Goal: Task Accomplishment & Management: Use online tool/utility

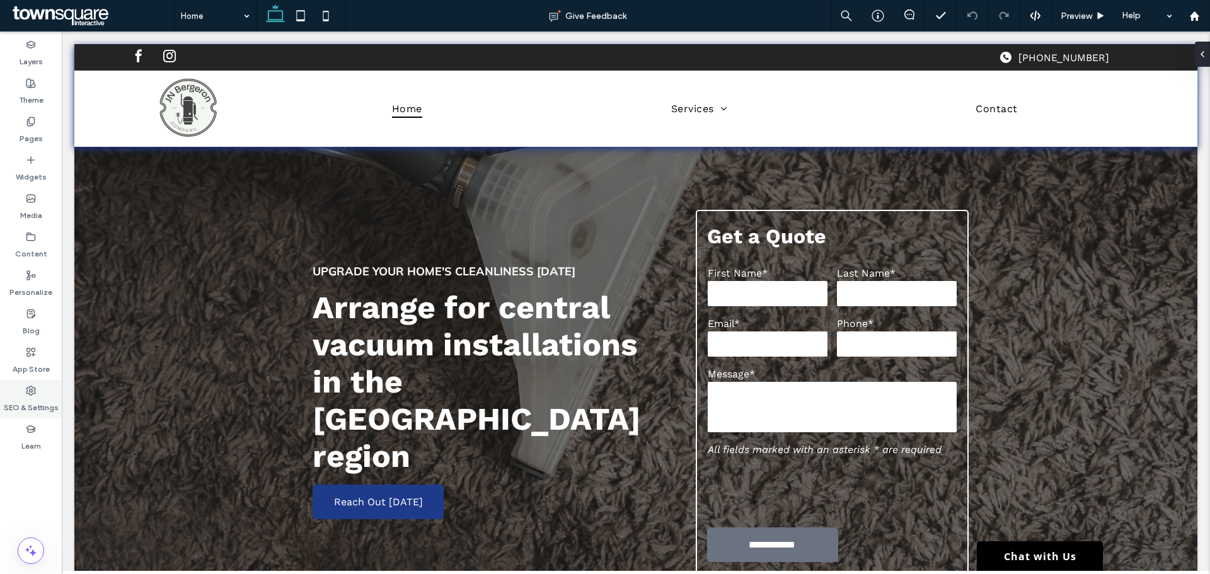
click at [18, 408] on label "SEO & Settings" at bounding box center [31, 405] width 55 height 18
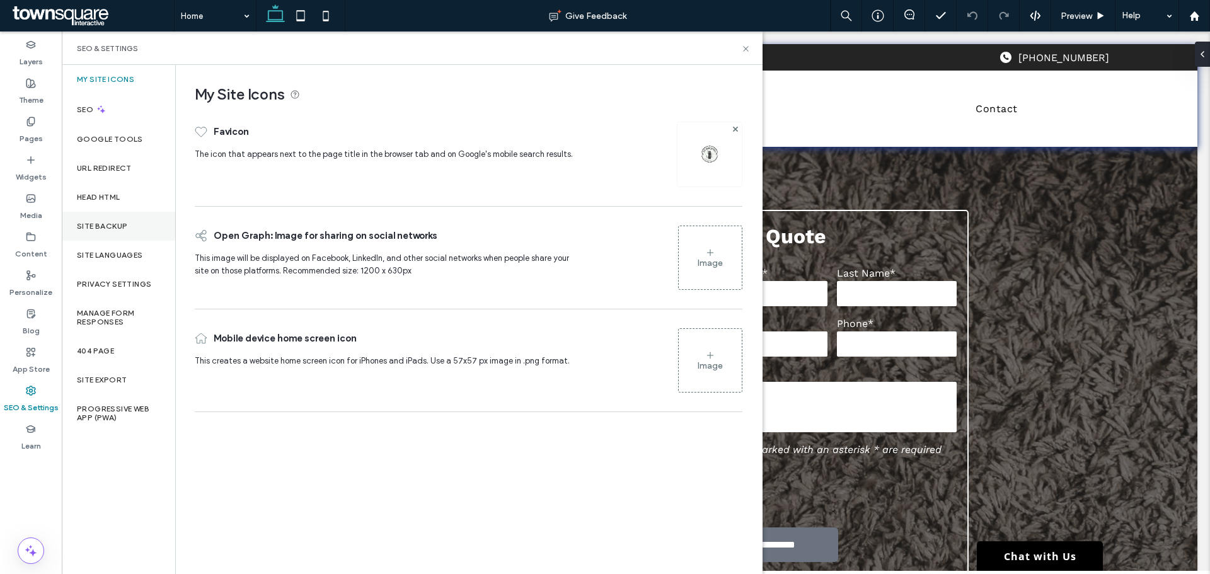
click at [115, 237] on div "Site Backup" at bounding box center [118, 226] width 113 height 29
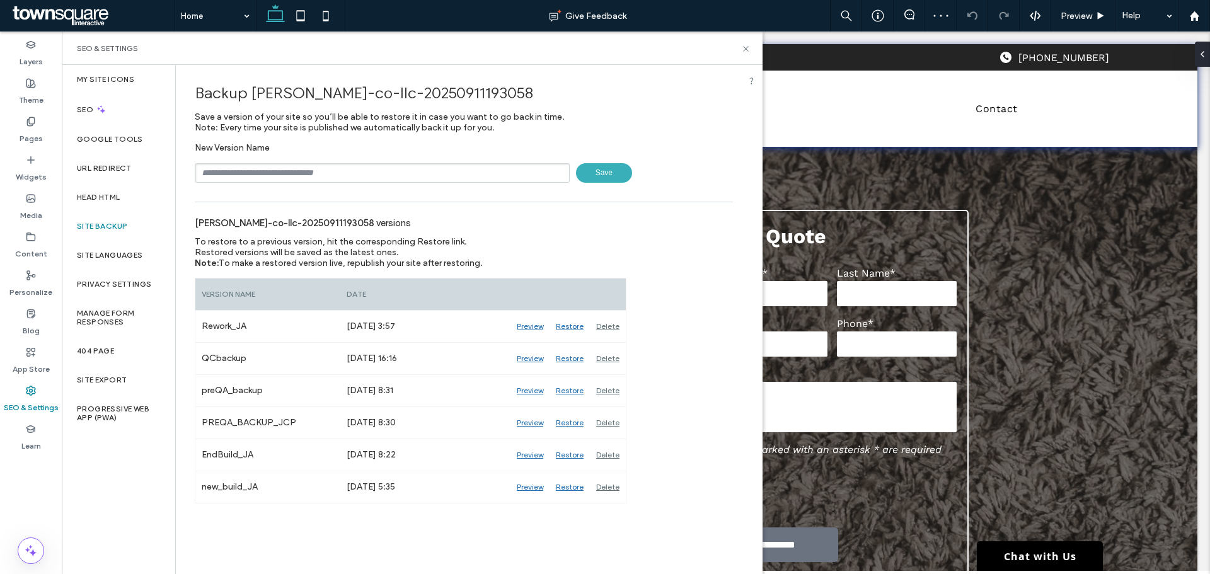
click at [408, 175] on input "text" at bounding box center [382, 173] width 375 height 20
type input "**********"
click at [611, 179] on span "Save" at bounding box center [604, 173] width 56 height 20
click at [747, 49] on icon at bounding box center [745, 48] width 9 height 9
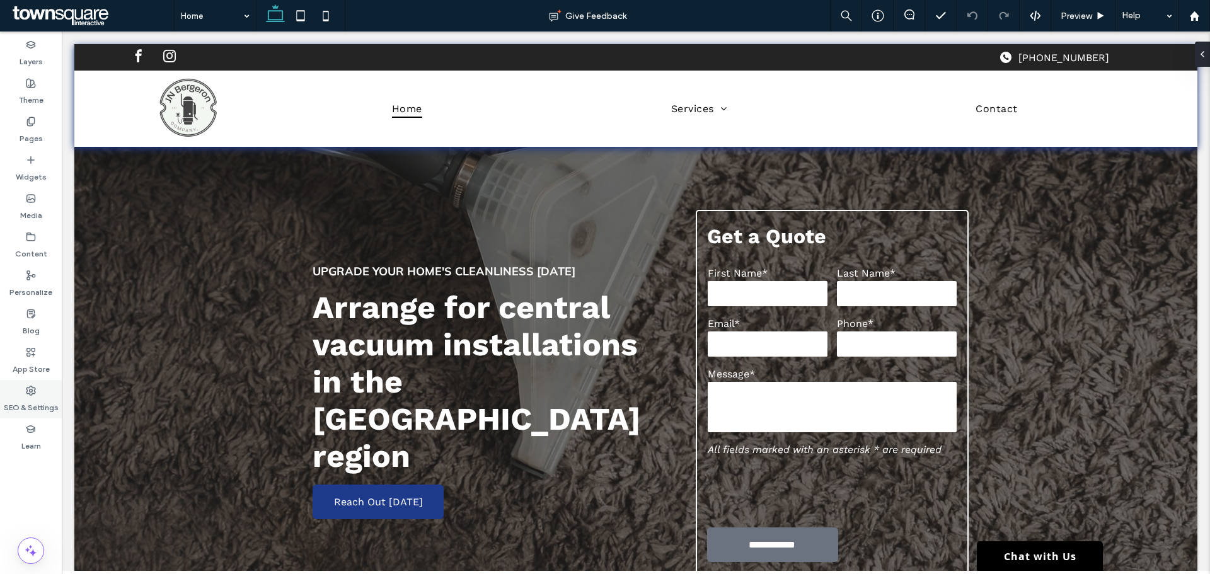
click at [24, 387] on div "SEO & Settings" at bounding box center [31, 399] width 62 height 38
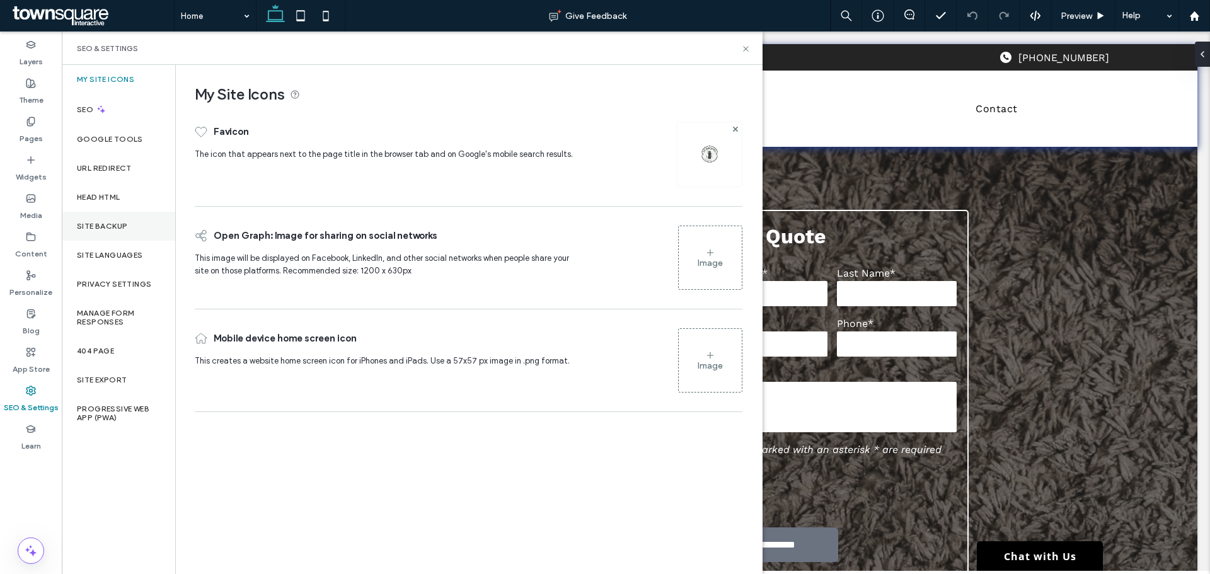
click at [127, 224] on label "Site Backup" at bounding box center [102, 226] width 50 height 9
